Goal: Task Accomplishment & Management: Manage account settings

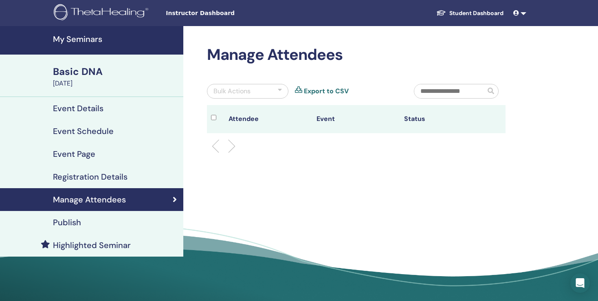
scroll to position [16, 0]
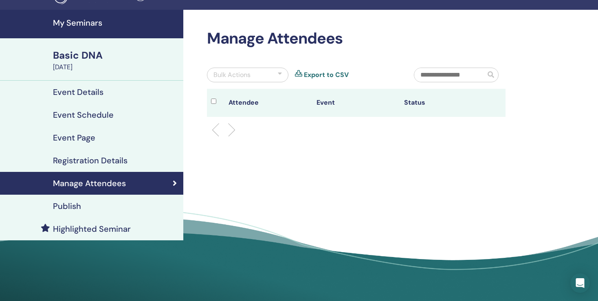
click at [111, 185] on h4 "Manage Attendees" at bounding box center [89, 183] width 73 height 10
click at [94, 88] on h4 "Event Details" at bounding box center [78, 92] width 51 height 10
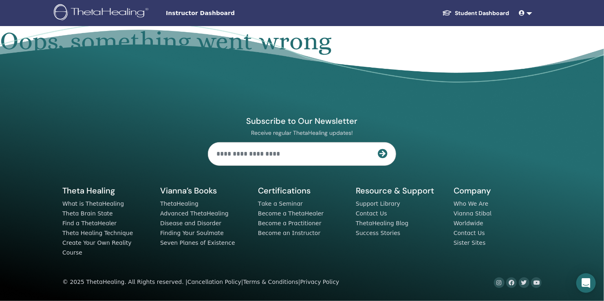
click at [529, 13] on link at bounding box center [526, 13] width 20 height 15
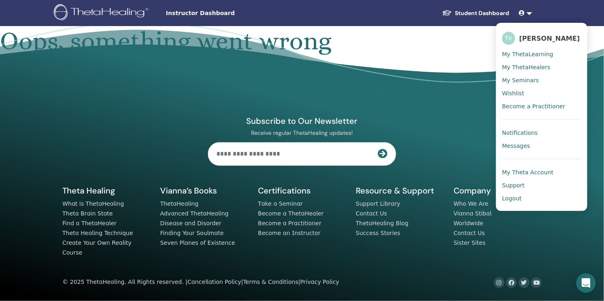
click at [515, 169] on span "My Theta Account" at bounding box center [527, 172] width 51 height 7
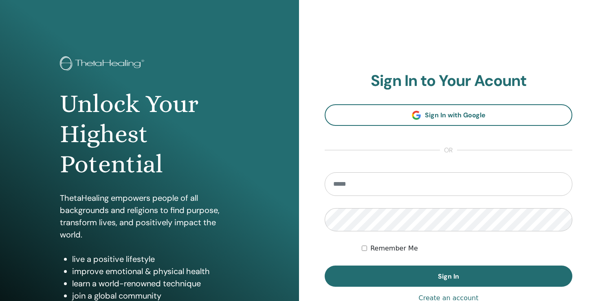
type input "**********"
click at [365, 287] on div "**********" at bounding box center [449, 196] width 248 height 248
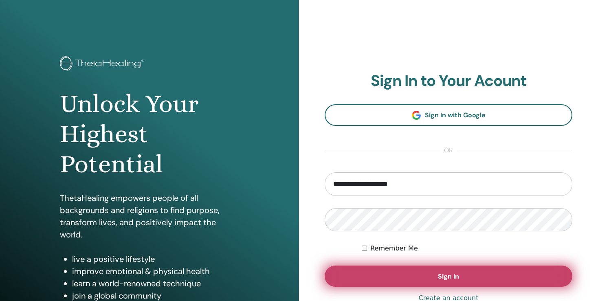
click at [366, 277] on button "Sign In" at bounding box center [449, 276] width 248 height 21
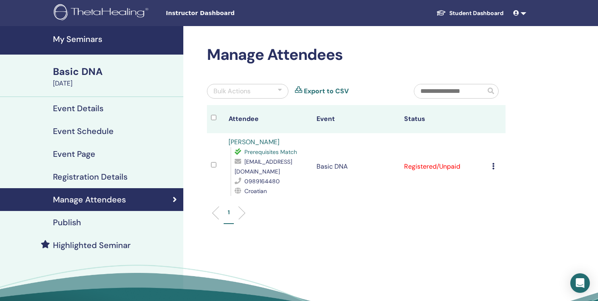
click at [493, 163] on icon at bounding box center [493, 166] width 2 height 7
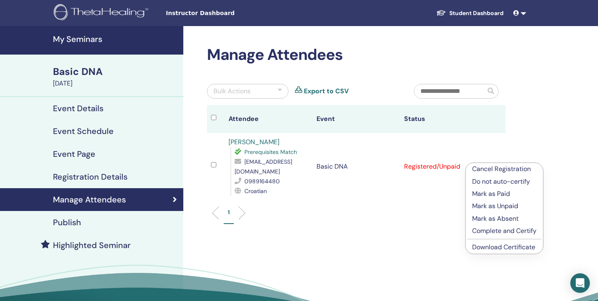
click at [488, 195] on p "Mark as Paid" at bounding box center [504, 194] width 64 height 10
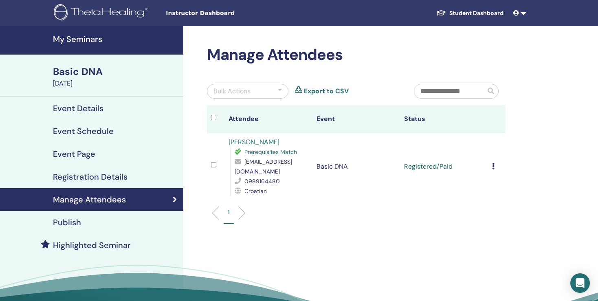
click at [493, 163] on icon at bounding box center [493, 166] width 2 height 7
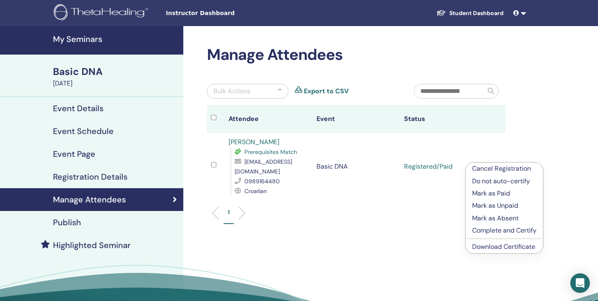
click at [488, 195] on p "Mark as Paid" at bounding box center [504, 194] width 64 height 10
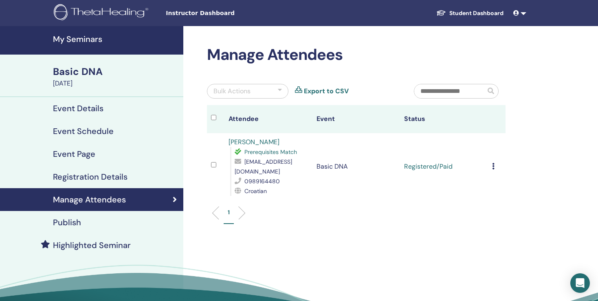
click at [229, 208] on p "1" at bounding box center [229, 212] width 2 height 9
click at [281, 90] on div at bounding box center [280, 91] width 4 height 10
